Goal: Transaction & Acquisition: Download file/media

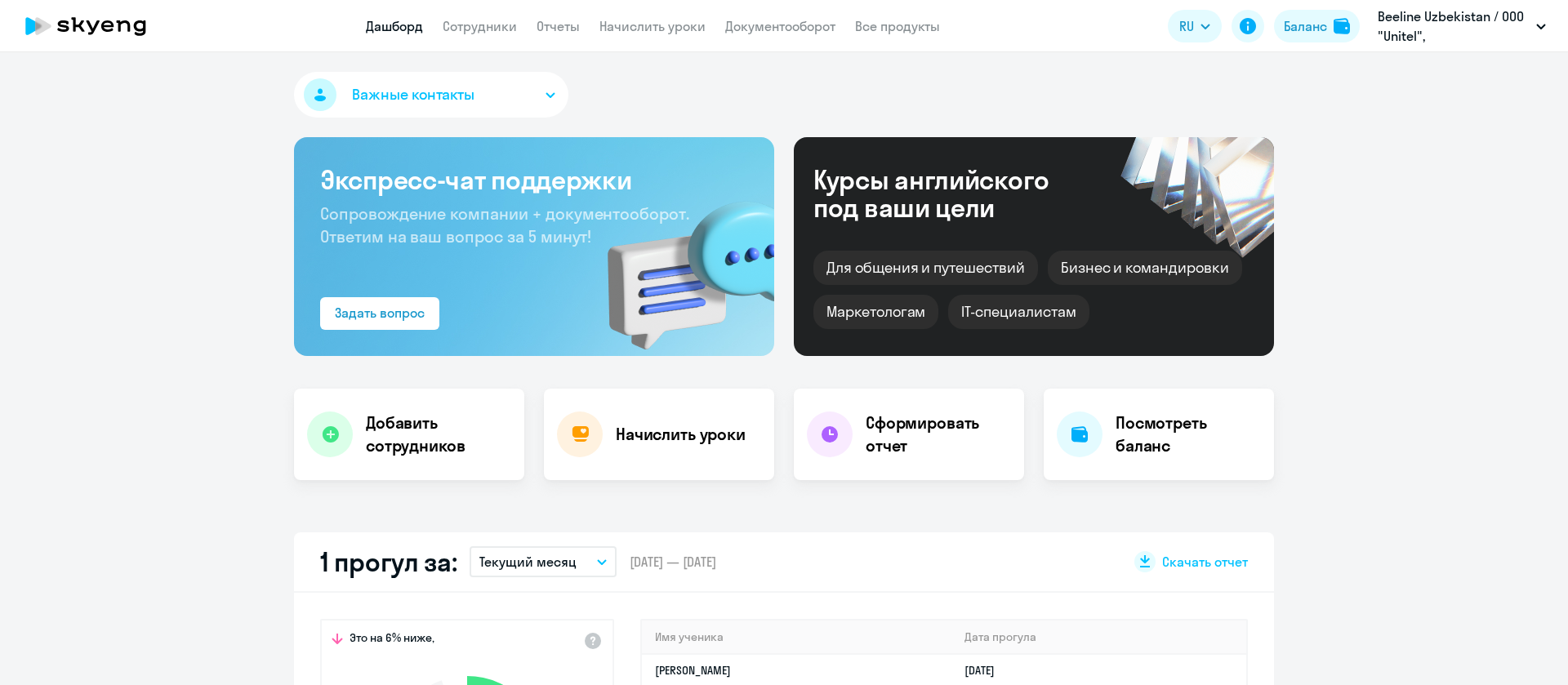
select select "30"
click at [479, 35] on app-menu-item-link "Сотрудники" at bounding box center [480, 27] width 75 height 21
click at [482, 31] on link "Сотрудники" at bounding box center [480, 26] width 75 height 16
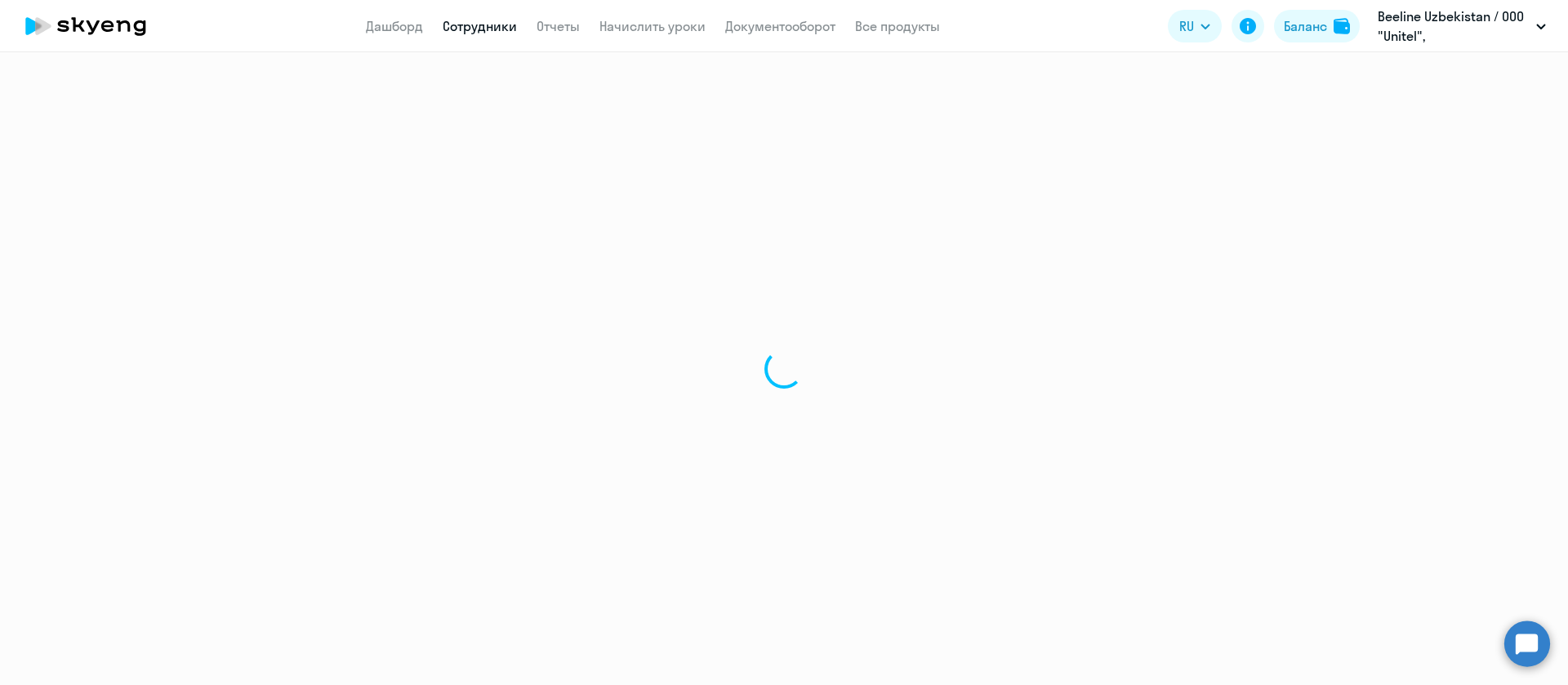
select select "30"
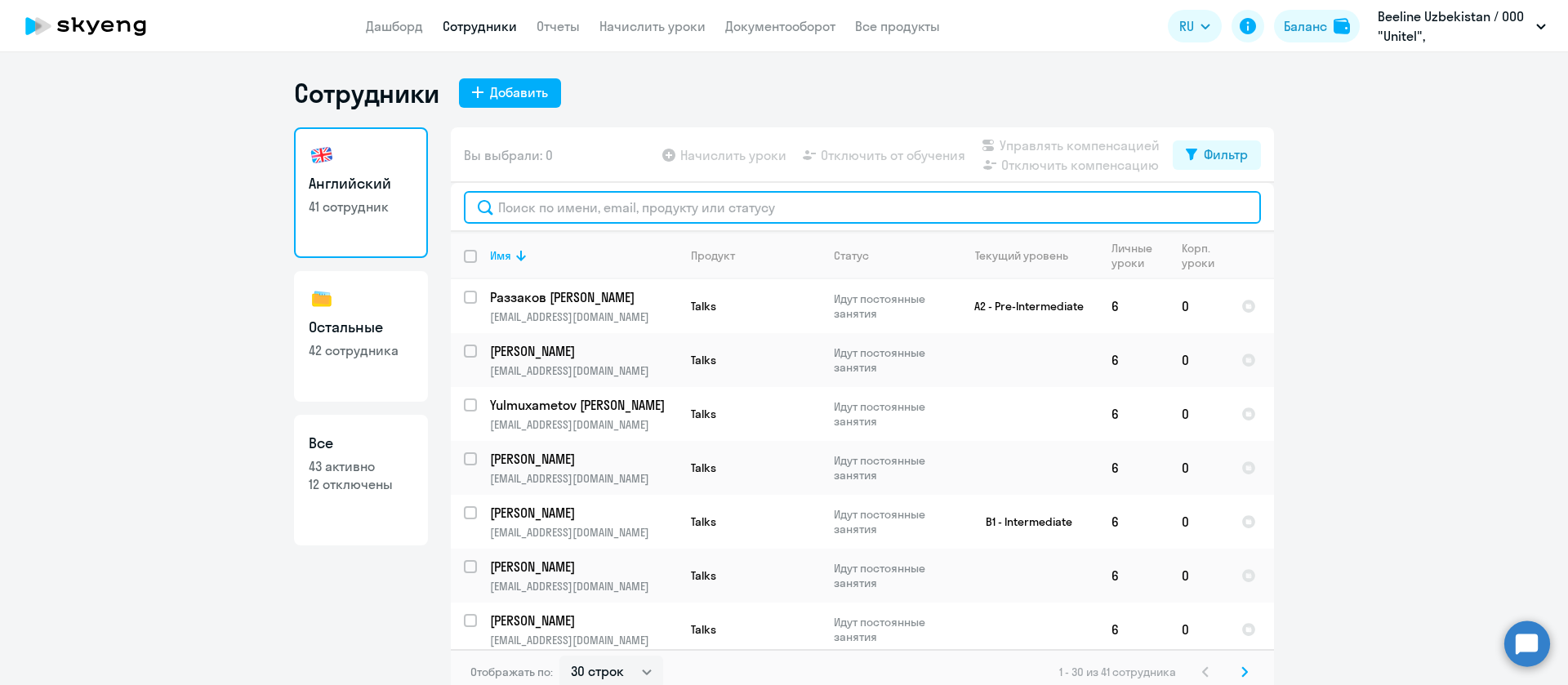
click at [633, 206] on input "text" at bounding box center [862, 207] width 797 height 33
paste input "Achilov"
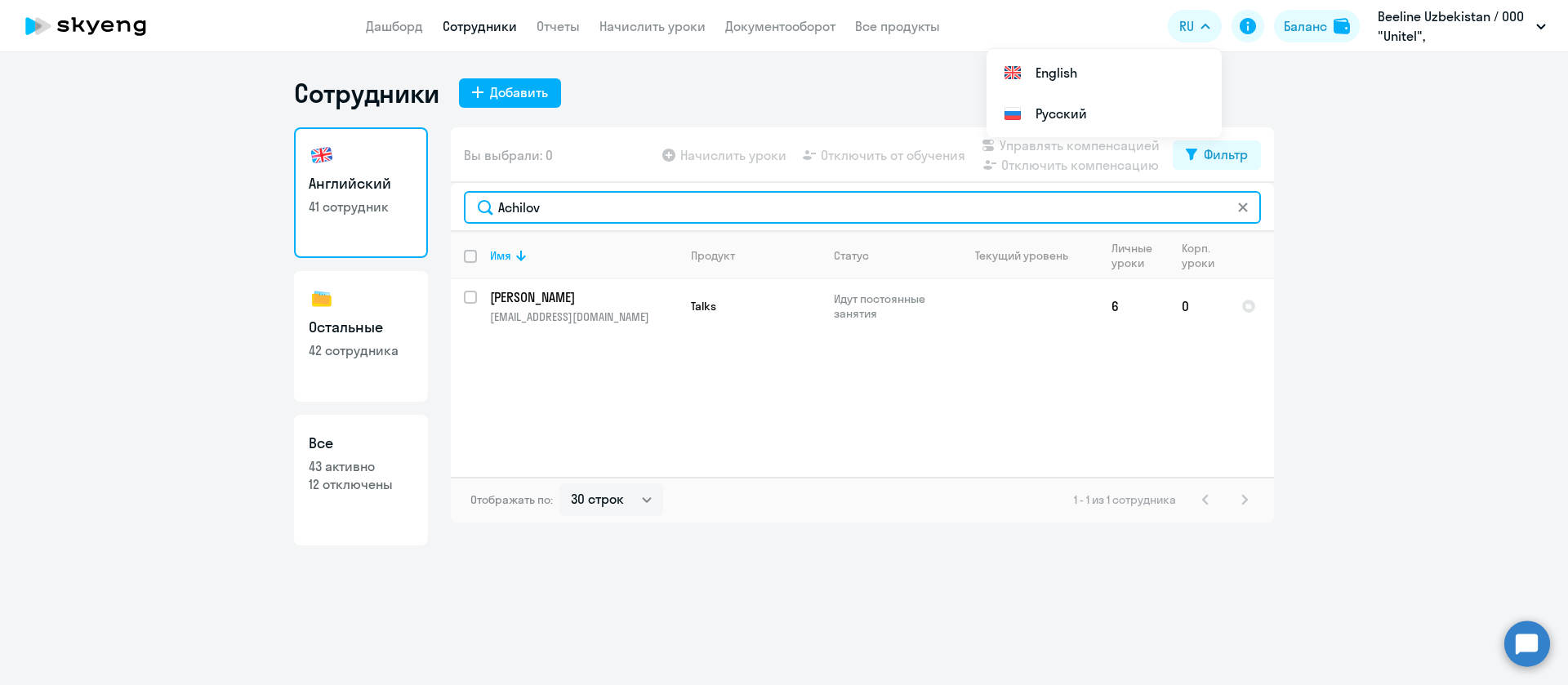
type input "Achilov"
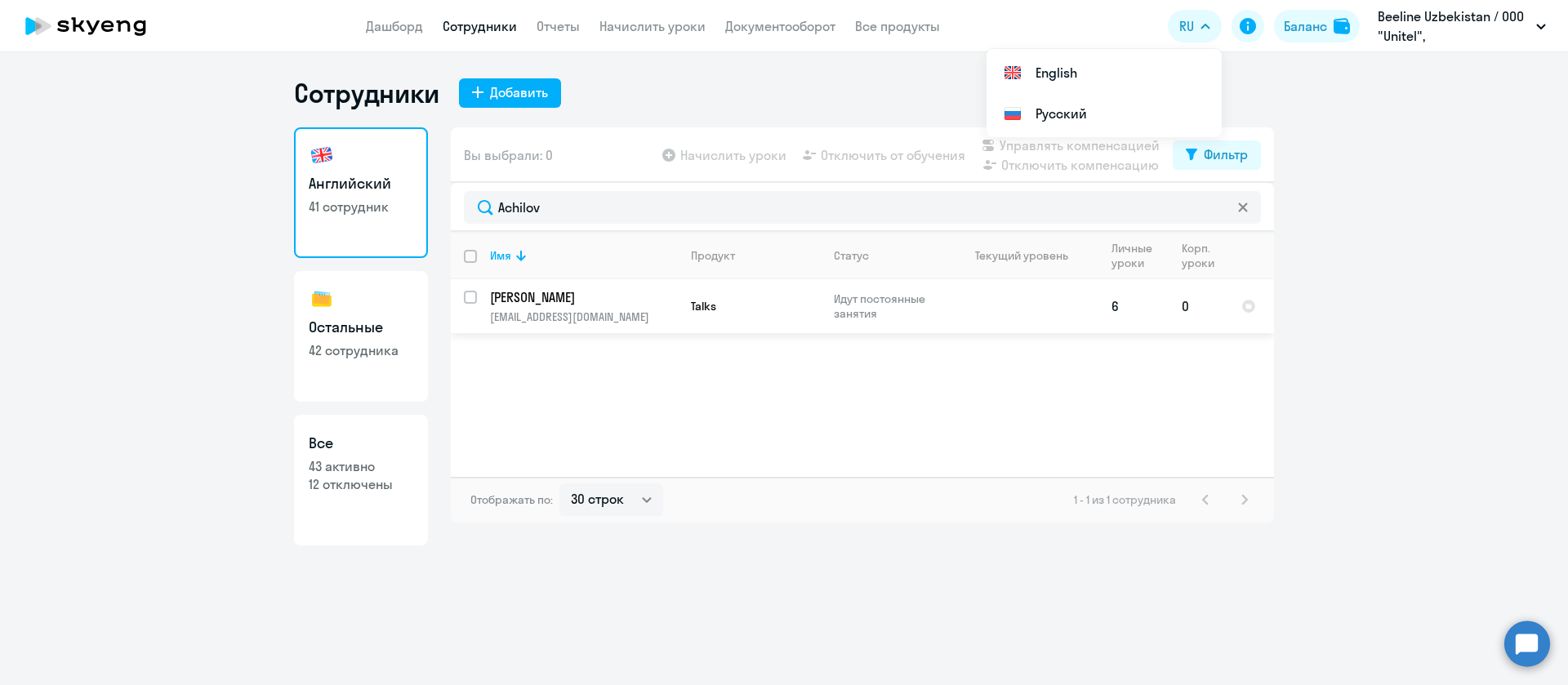
click at [539, 295] on p "[PERSON_NAME]" at bounding box center [582, 296] width 184 height 18
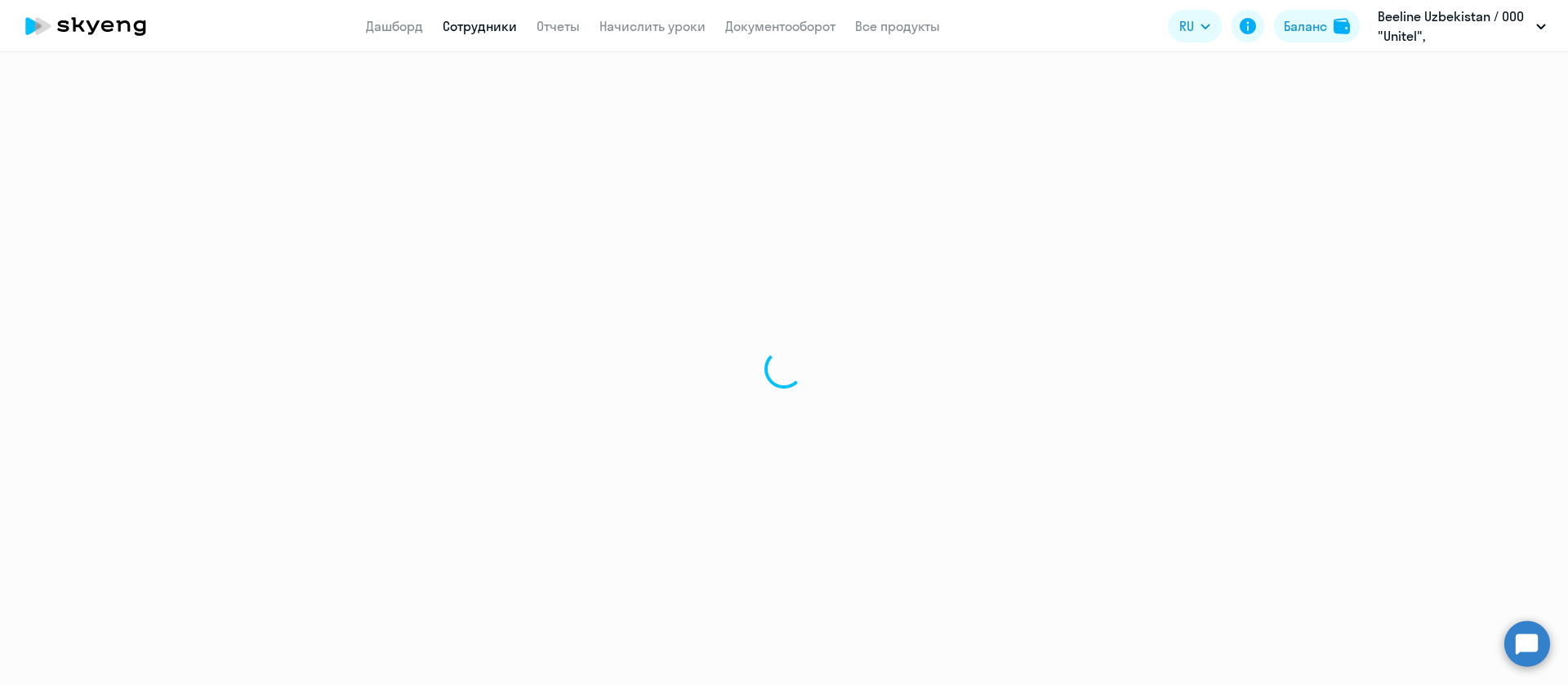
select select "english"
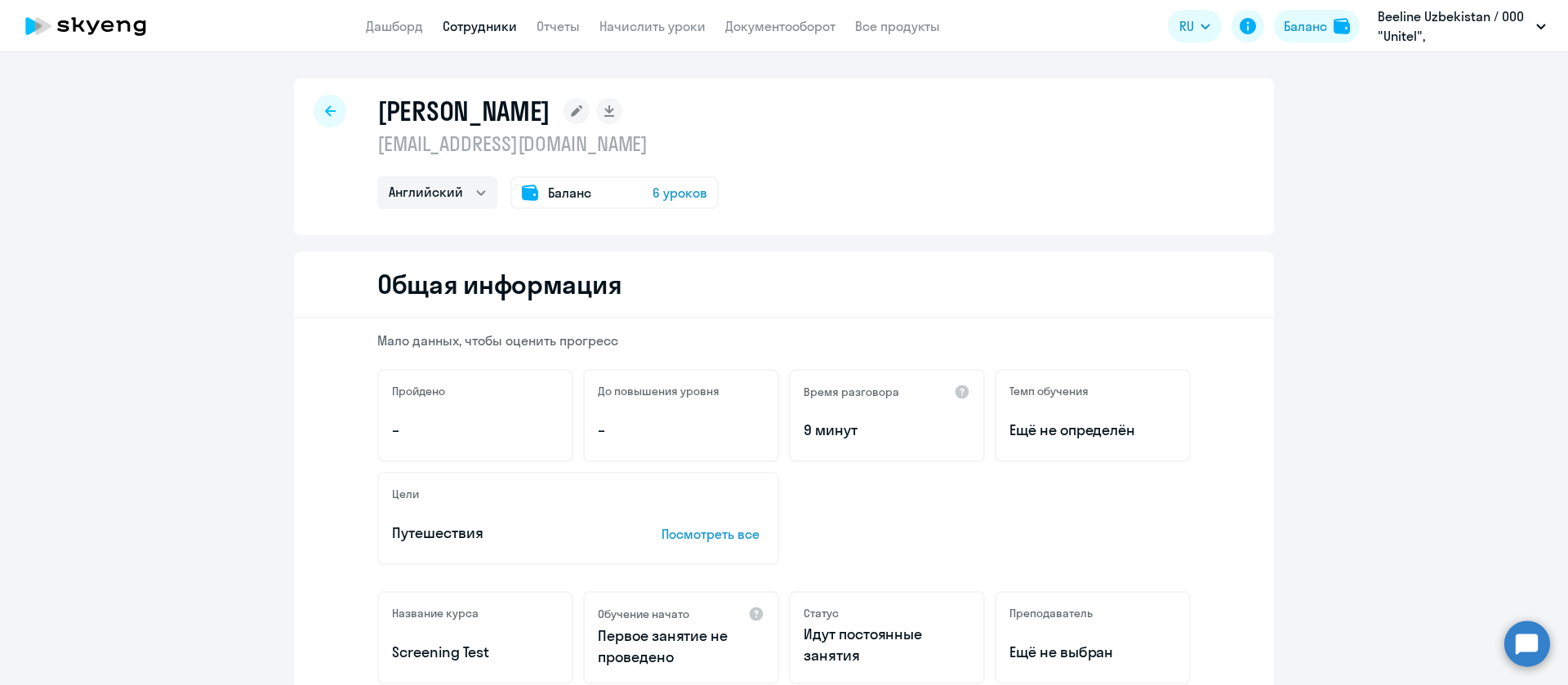
click at [497, 143] on p "[EMAIL_ADDRESS][DOMAIN_NAME]" at bounding box center [548, 143] width 341 height 26
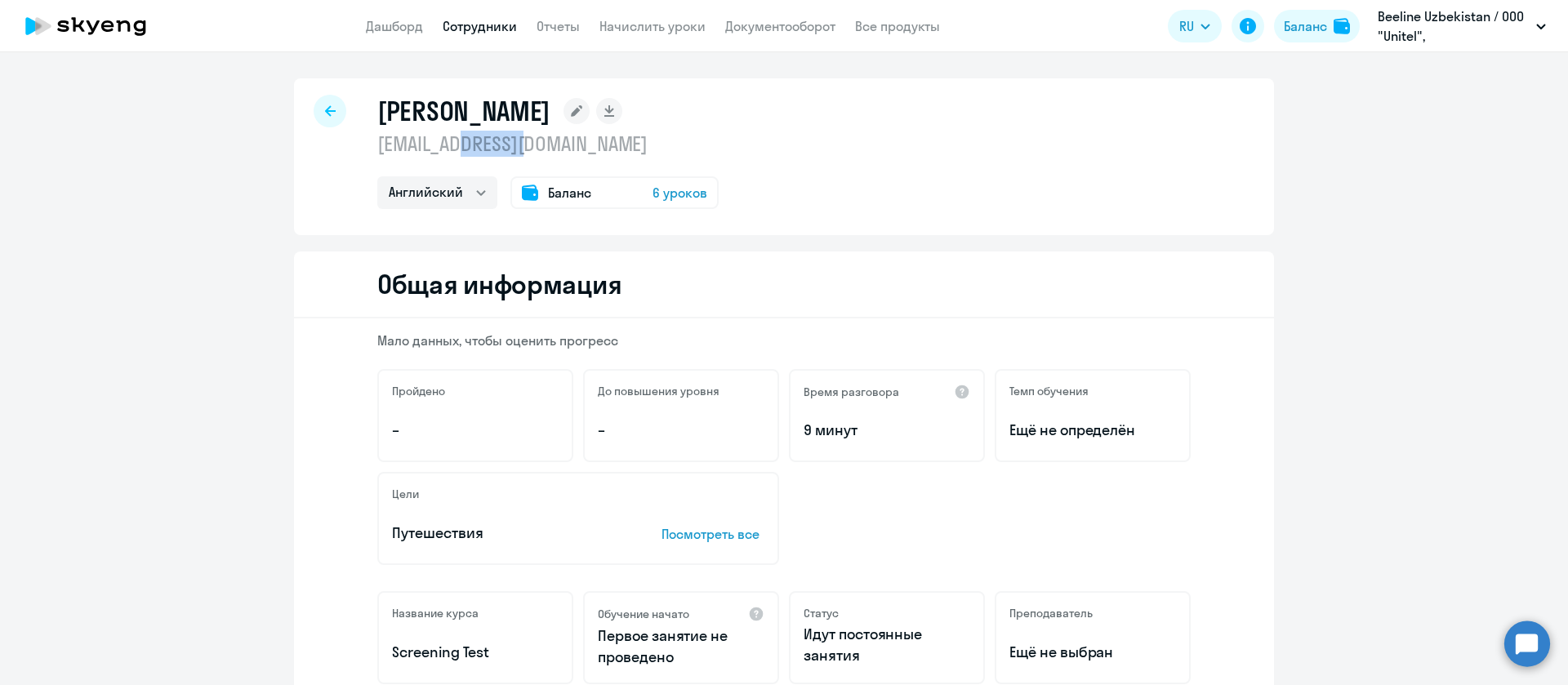
click at [497, 143] on p "[EMAIL_ADDRESS][DOMAIN_NAME]" at bounding box center [548, 143] width 341 height 26
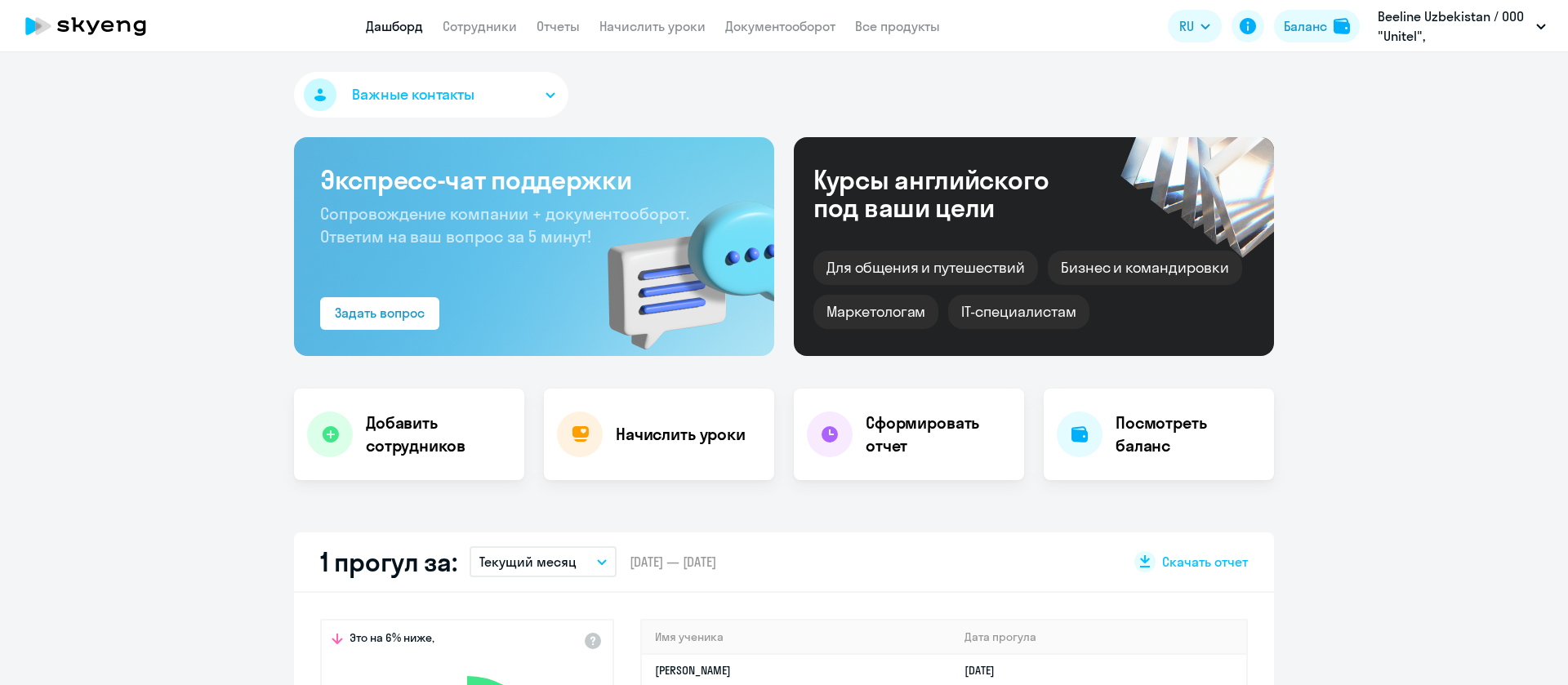
select select "30"
click at [482, 29] on link "Сотрудники" at bounding box center [480, 26] width 75 height 16
select select "30"
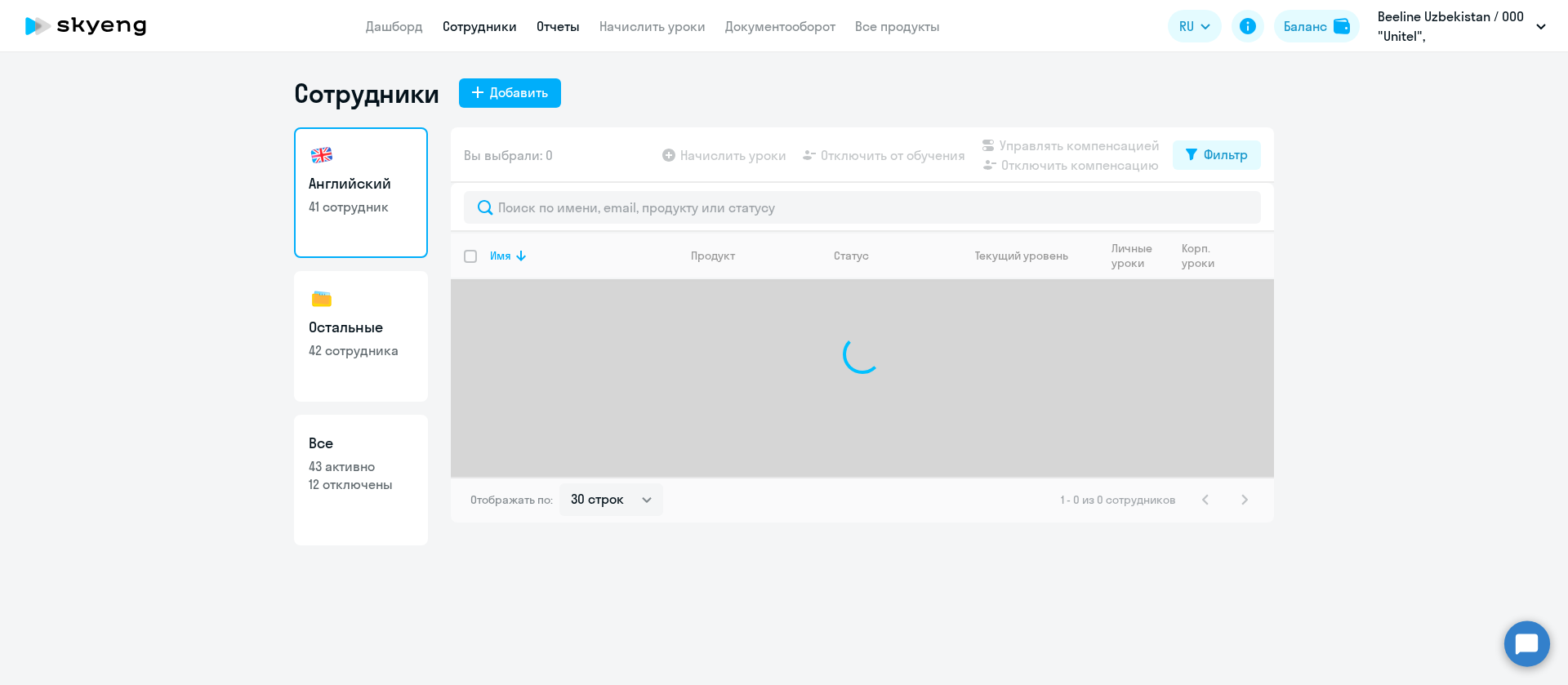
click at [578, 23] on link "Отчеты" at bounding box center [558, 26] width 44 height 16
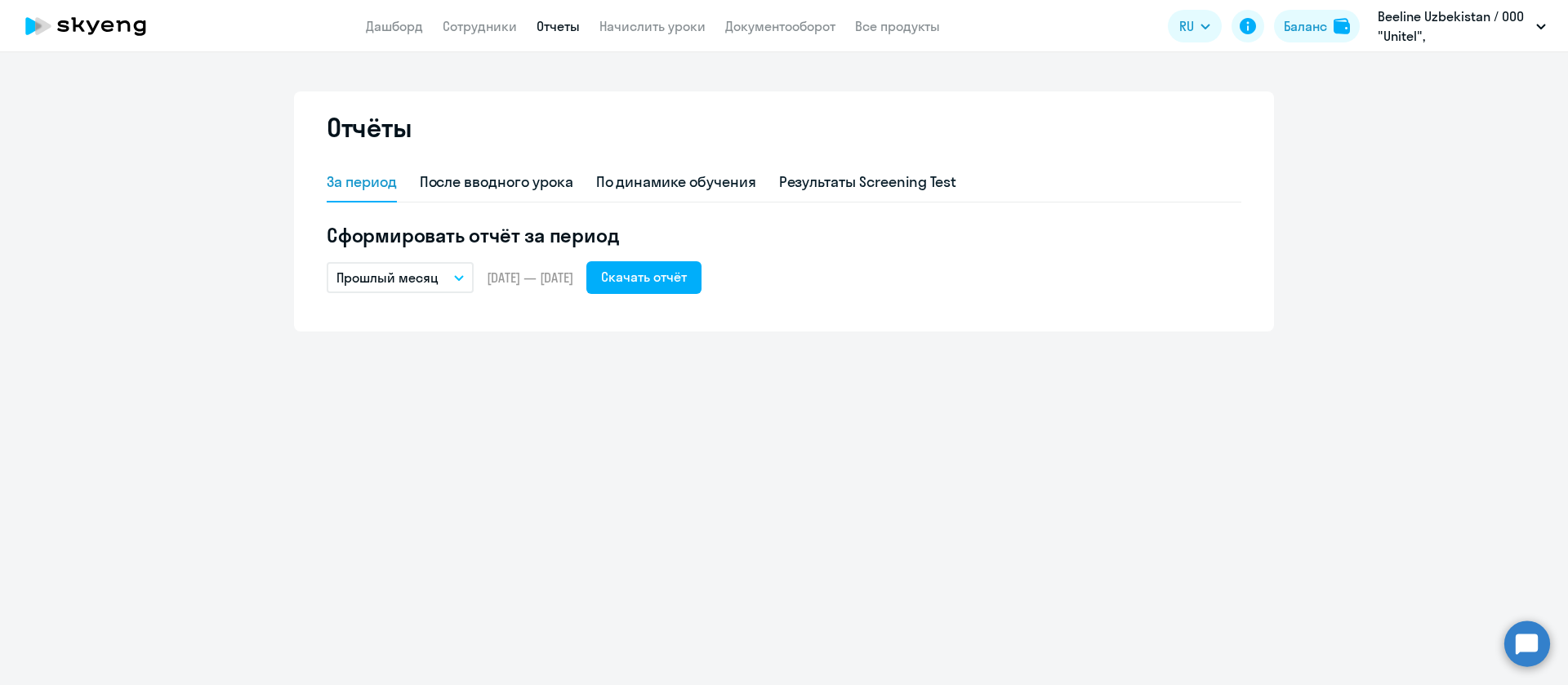
click at [410, 268] on p "Прошлый месяц" at bounding box center [387, 277] width 102 height 20
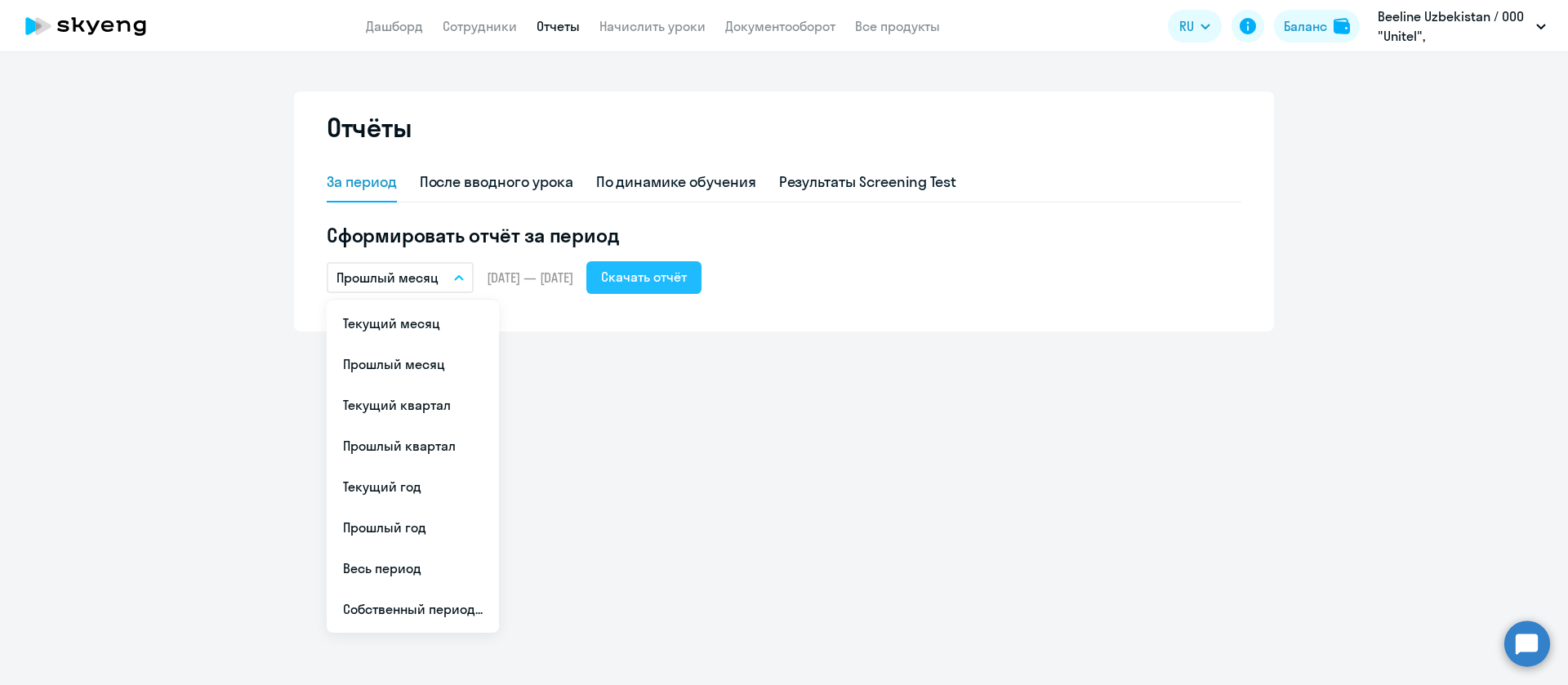
click at [676, 271] on div "Скачать отчёт" at bounding box center [643, 277] width 86 height 20
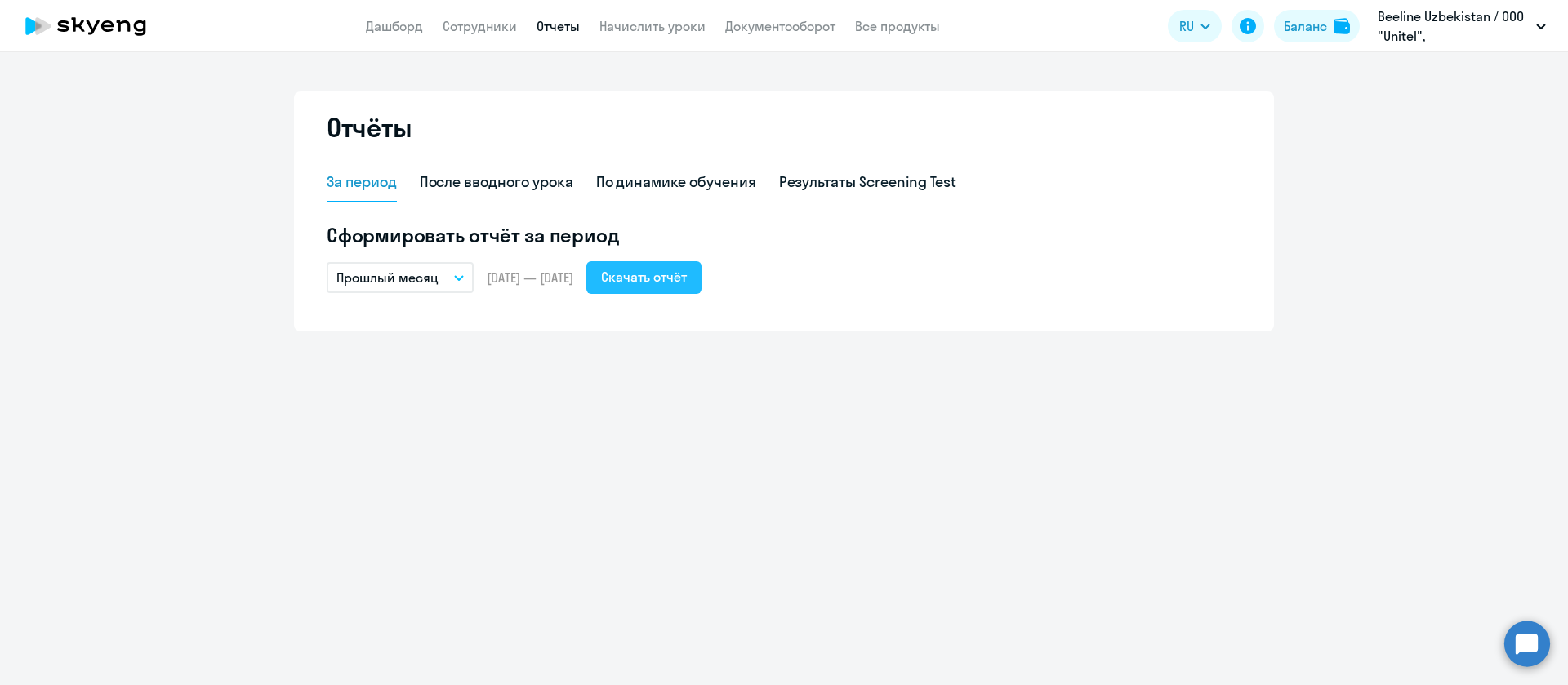
click at [667, 276] on div "Скачать отчёт" at bounding box center [643, 277] width 86 height 20
